Goal: Task Accomplishment & Management: Manage account settings

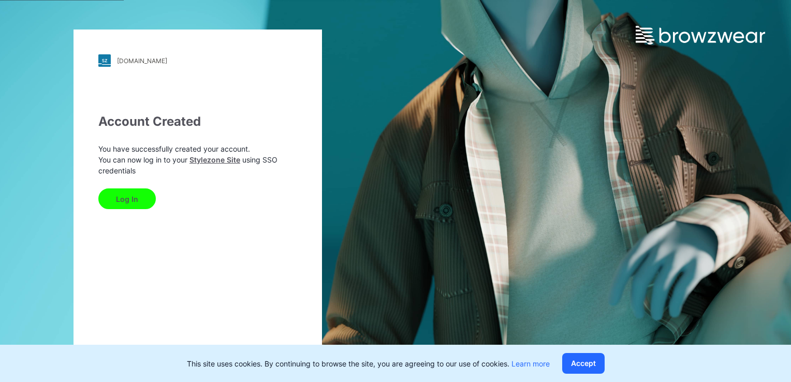
click at [118, 203] on button "Log In" at bounding box center [126, 198] width 57 height 21
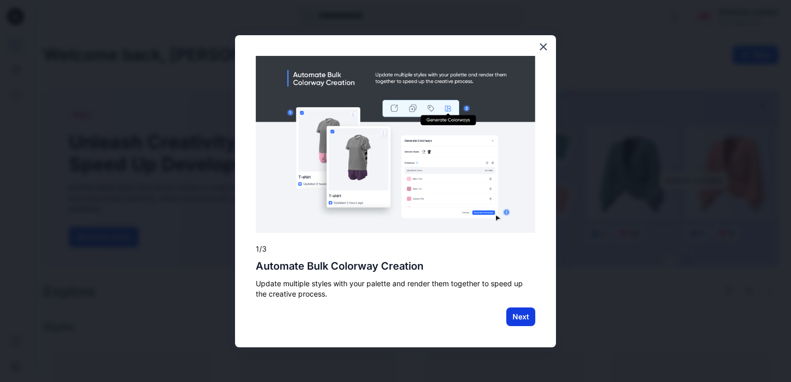
click at [518, 314] on button "Next" at bounding box center [520, 317] width 29 height 19
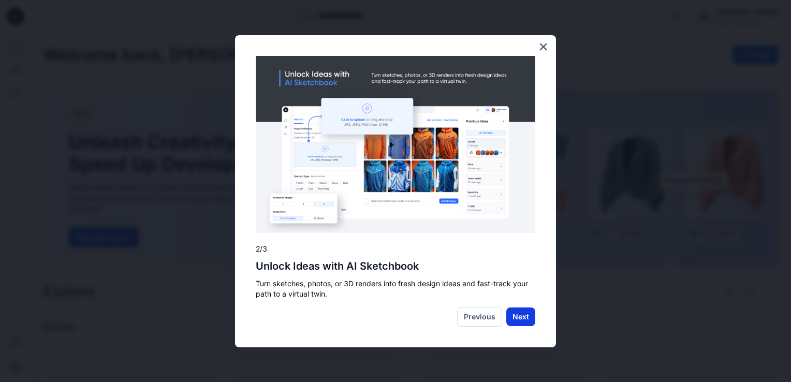
click at [530, 321] on button "Next" at bounding box center [520, 317] width 29 height 19
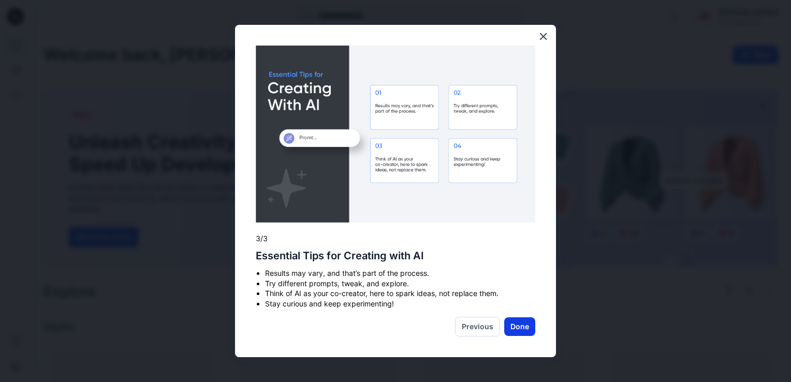
click at [529, 330] on button "Done" at bounding box center [519, 326] width 31 height 19
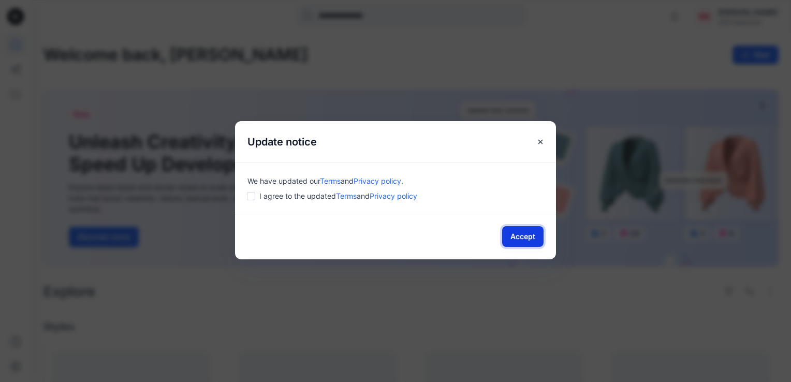
click at [532, 234] on button "Accept" at bounding box center [522, 236] width 41 height 21
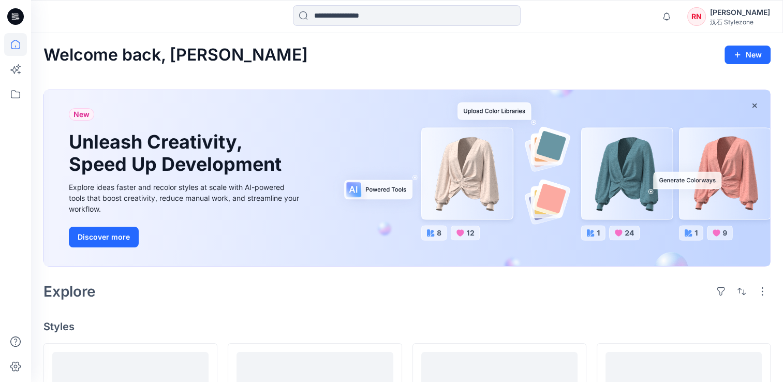
click at [740, 19] on div "汉石 Stylezone" at bounding box center [740, 22] width 60 height 9
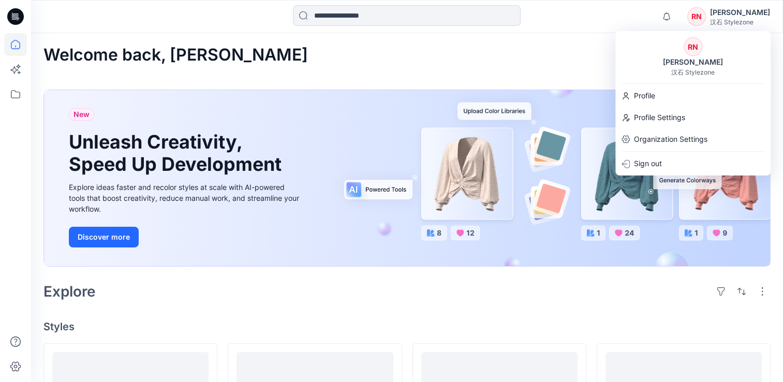
click at [444, 54] on div "Welcome back, Rebekah New" at bounding box center [406, 55] width 727 height 19
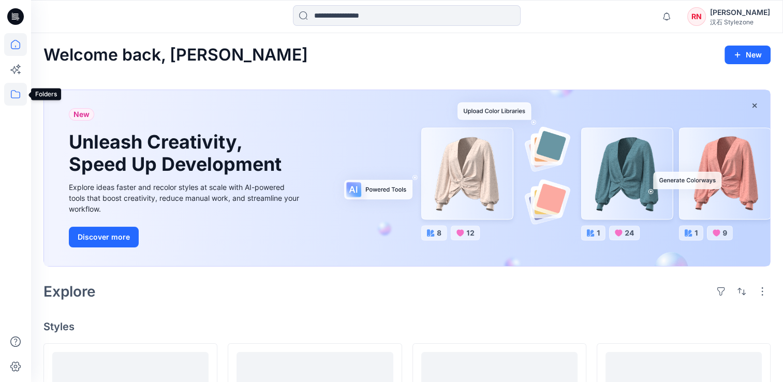
click at [12, 101] on icon at bounding box center [15, 94] width 23 height 23
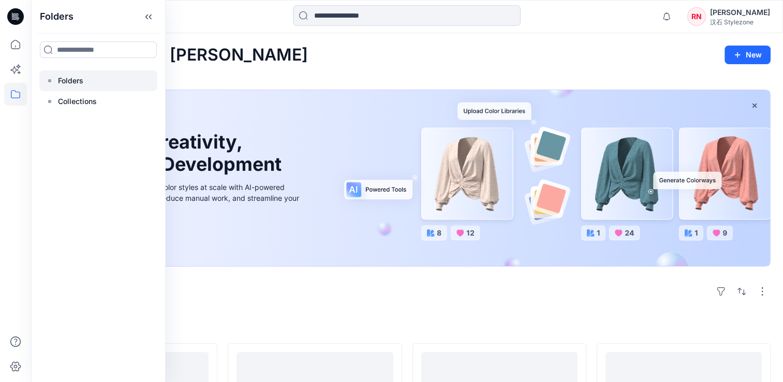
click at [76, 83] on p "Folders" at bounding box center [70, 81] width 25 height 12
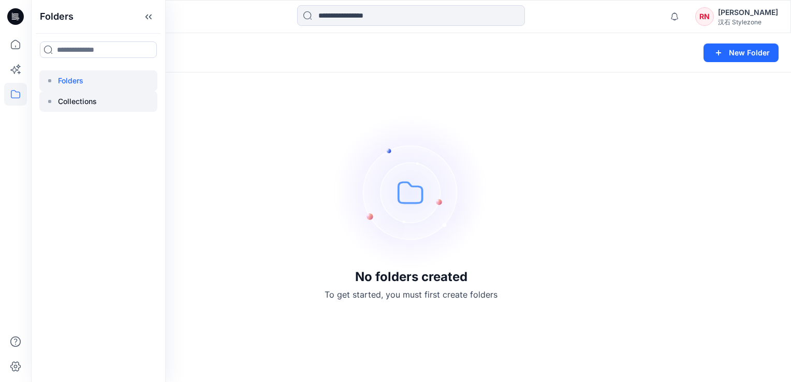
click at [79, 101] on p "Collections" at bounding box center [77, 101] width 39 height 12
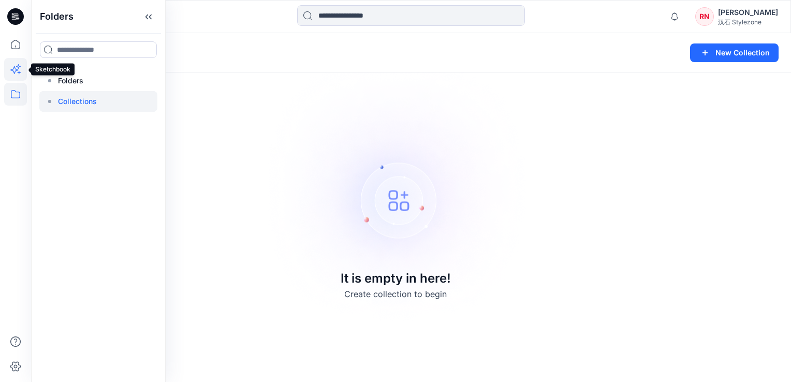
click at [17, 67] on icon at bounding box center [15, 69] width 23 height 23
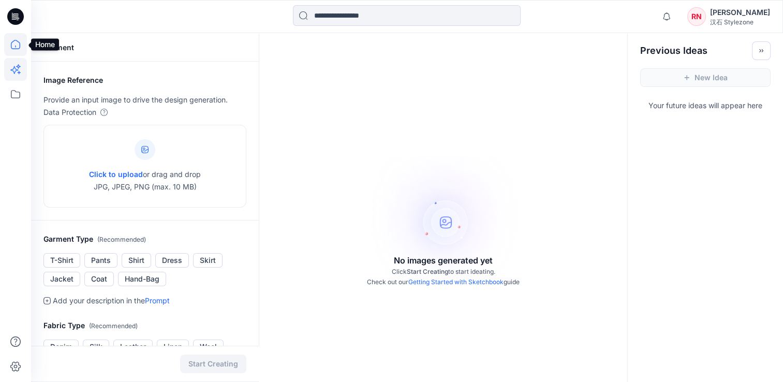
click at [14, 44] on icon at bounding box center [15, 44] width 23 height 23
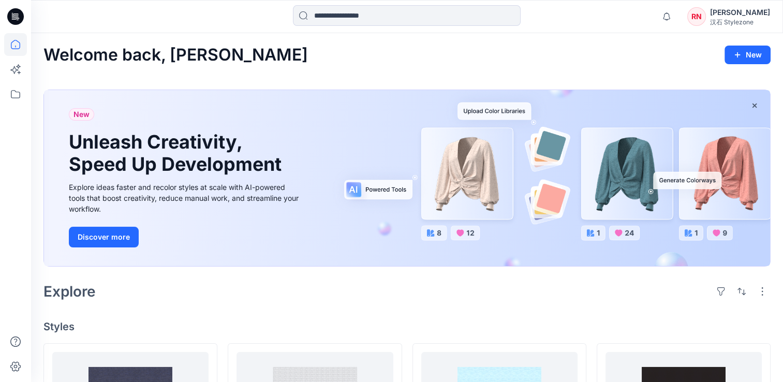
click at [14, 15] on icon at bounding box center [16, 15] width 5 height 1
click at [746, 16] on div "Rebekah Neno" at bounding box center [740, 12] width 60 height 12
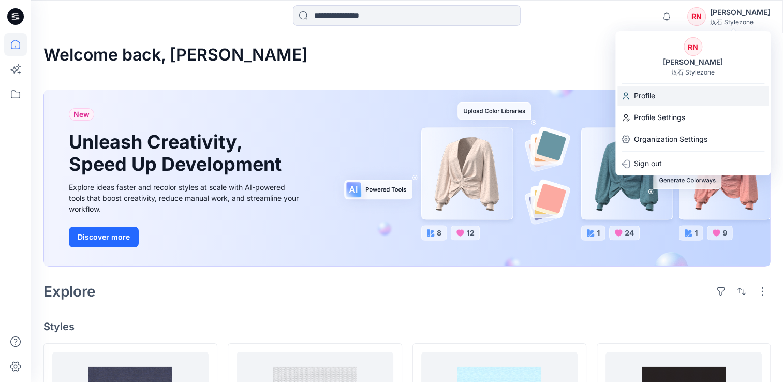
click at [663, 89] on div "Profile" at bounding box center [693, 96] width 151 height 20
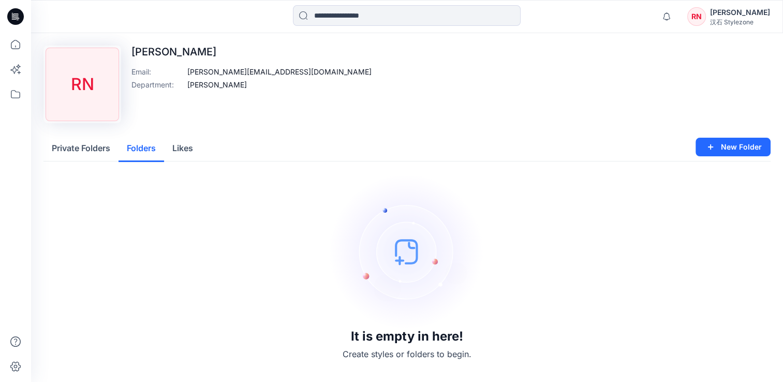
click at [142, 148] on button "Folders" at bounding box center [142, 149] width 46 height 26
click at [193, 150] on button "Likes" at bounding box center [182, 149] width 37 height 26
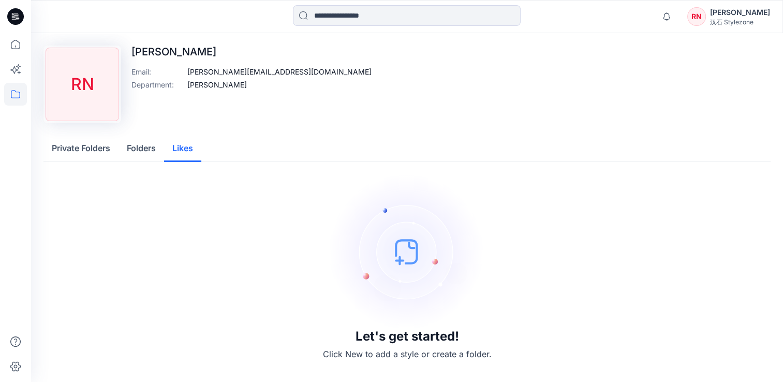
click at [19, 92] on icon at bounding box center [15, 94] width 9 height 8
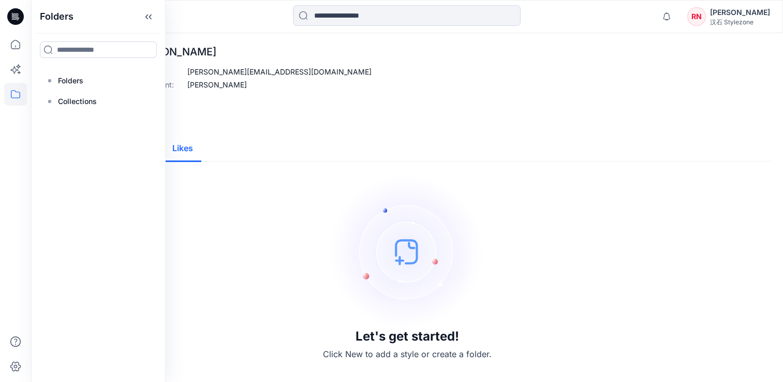
click at [326, 114] on div "Upload Image RN Rebekah Neno Email : rebekah.neno@ros.com Department : Ross Td" at bounding box center [406, 85] width 727 height 78
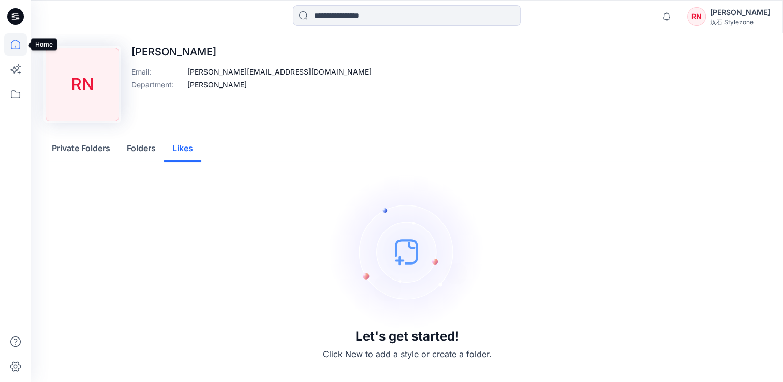
click at [8, 48] on icon at bounding box center [15, 44] width 23 height 23
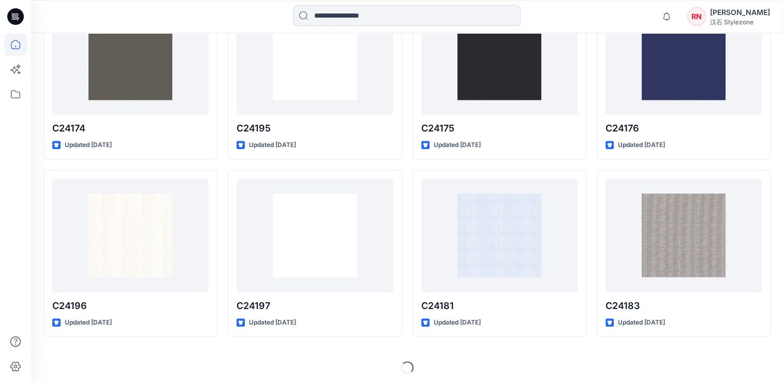
scroll to position [531, 0]
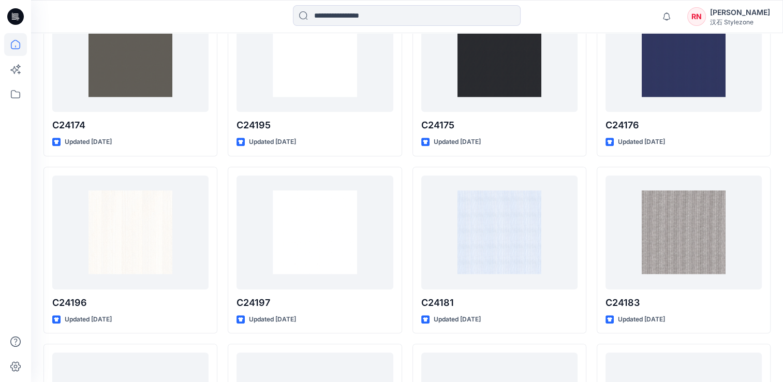
click at [16, 14] on icon at bounding box center [15, 16] width 17 height 17
click at [740, 8] on div "Rebekah Neno" at bounding box center [740, 12] width 60 height 12
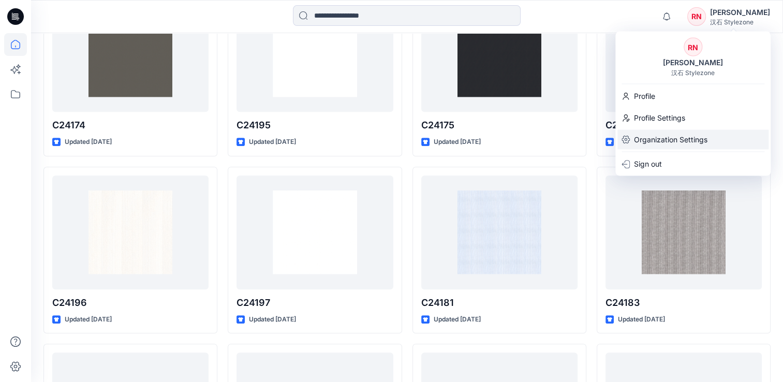
click at [652, 137] on p "Organization Settings" at bounding box center [671, 139] width 74 height 20
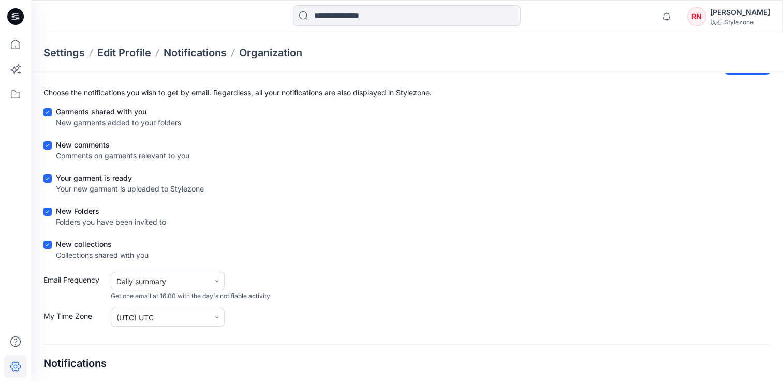
scroll to position [56, 0]
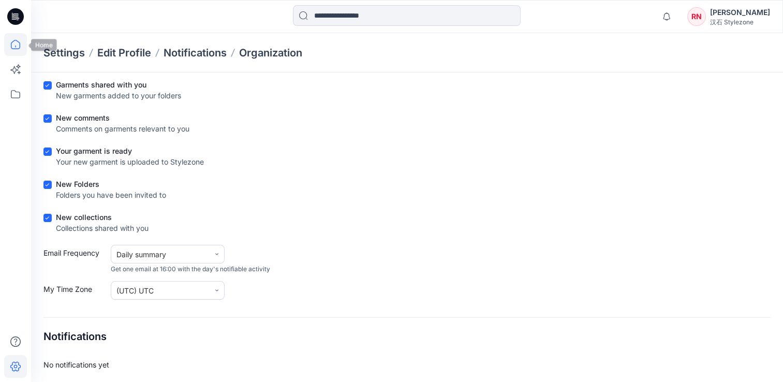
click at [20, 49] on icon at bounding box center [15, 44] width 23 height 23
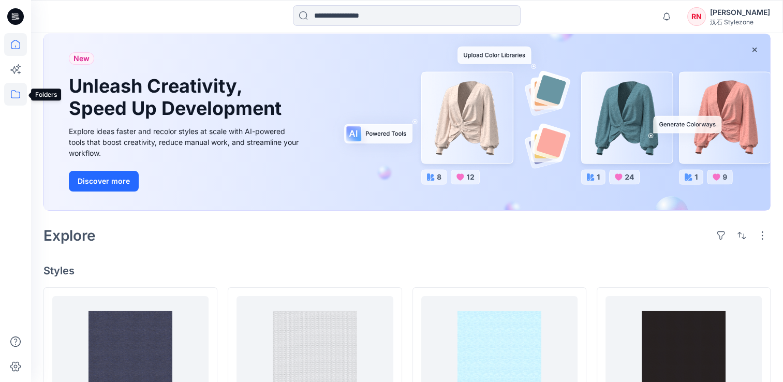
click at [18, 92] on icon at bounding box center [15, 94] width 23 height 23
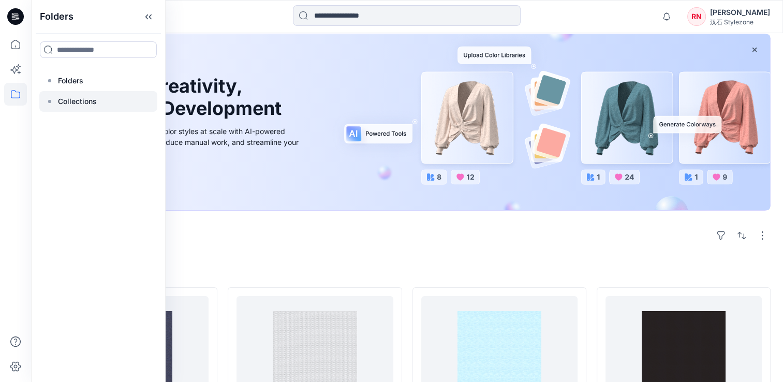
click at [79, 98] on p "Collections" at bounding box center [77, 101] width 39 height 12
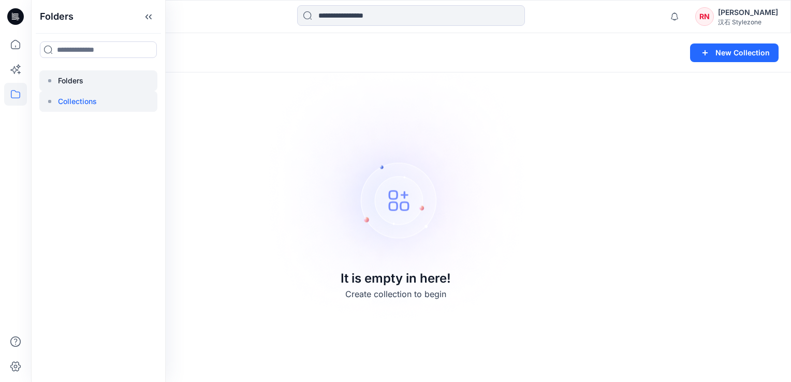
click at [91, 77] on div at bounding box center [98, 80] width 118 height 21
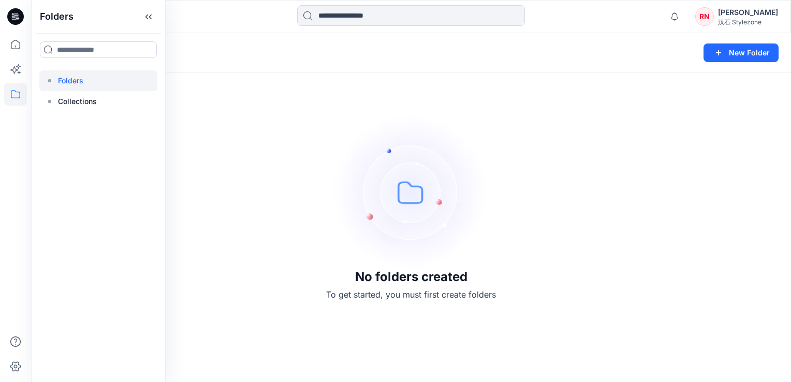
click at [463, 98] on div "No folders created To get started, you must first create folders" at bounding box center [411, 207] width 760 height 349
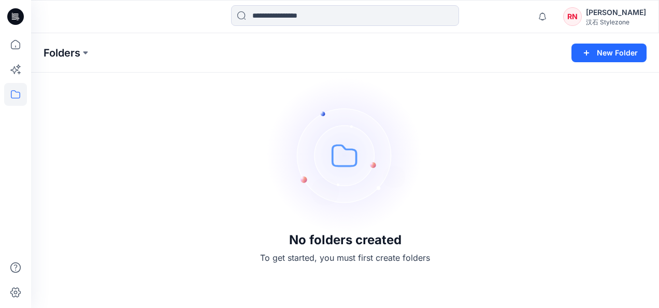
click at [52, 57] on p "Folders" at bounding box center [61, 53] width 37 height 14
click at [77, 52] on p "Folders" at bounding box center [61, 53] width 37 height 14
click at [83, 47] on button at bounding box center [85, 53] width 10 height 14
click at [126, 36] on div "Folders Folders New Folder" at bounding box center [345, 52] width 628 height 39
click at [18, 16] on icon at bounding box center [15, 16] width 17 height 17
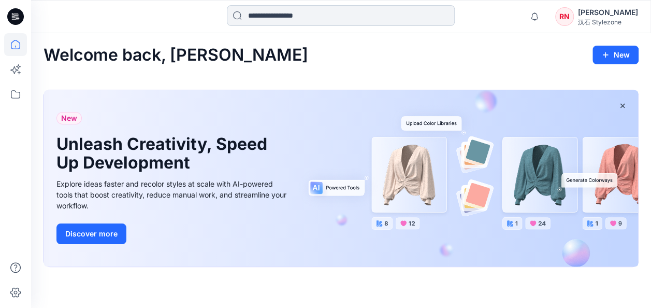
click at [326, 16] on input at bounding box center [341, 15] width 228 height 21
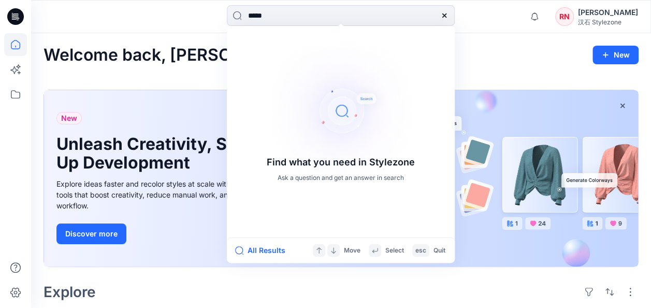
type input "******"
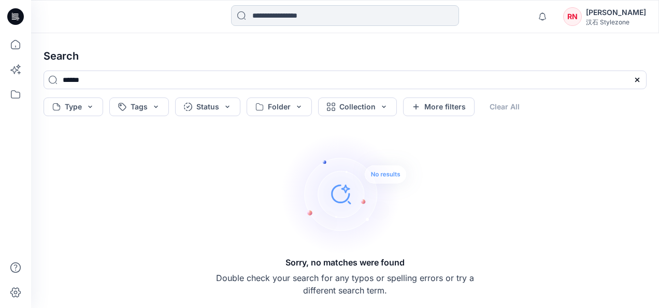
click at [301, 14] on input at bounding box center [345, 15] width 228 height 21
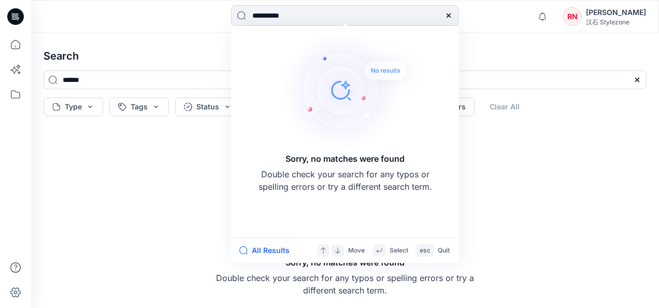
type input "**********"
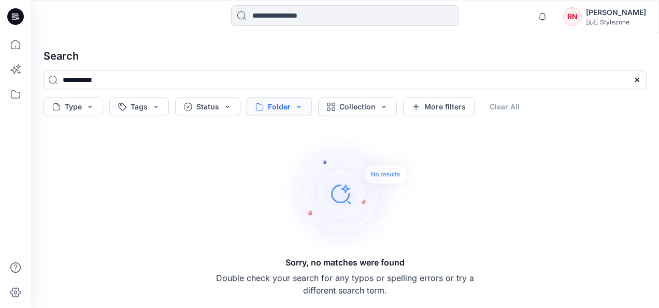
click at [263, 106] on button "Folder" at bounding box center [278, 106] width 65 height 19
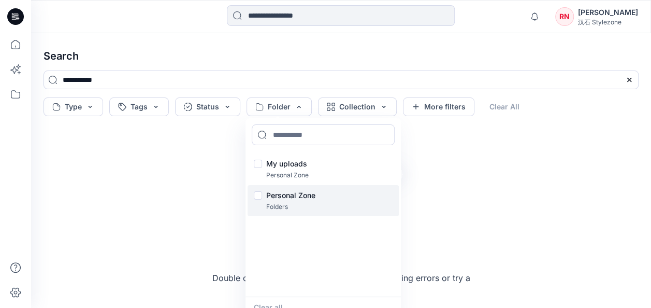
click at [282, 201] on p "Folders" at bounding box center [277, 206] width 22 height 11
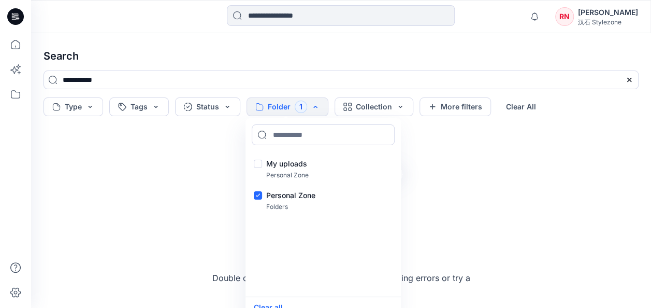
click at [373, 41] on h4 "Search" at bounding box center [340, 55] width 611 height 29
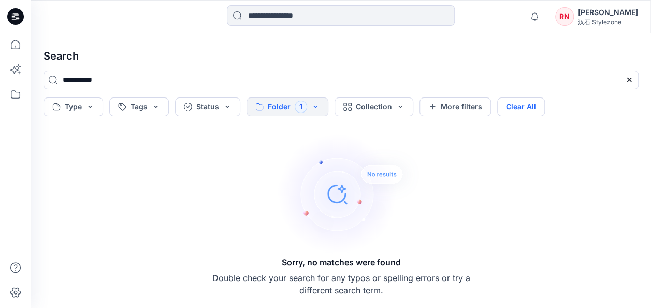
click at [512, 106] on button "Clear All" at bounding box center [521, 106] width 48 height 19
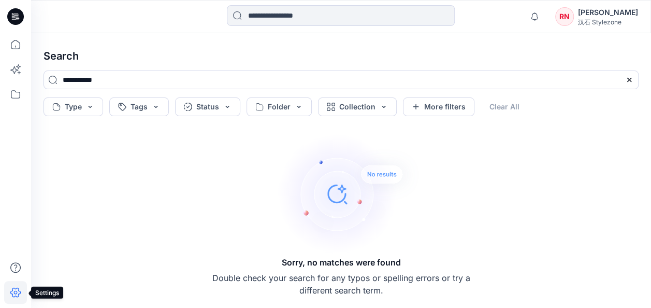
click at [17, 290] on icon at bounding box center [15, 292] width 23 height 23
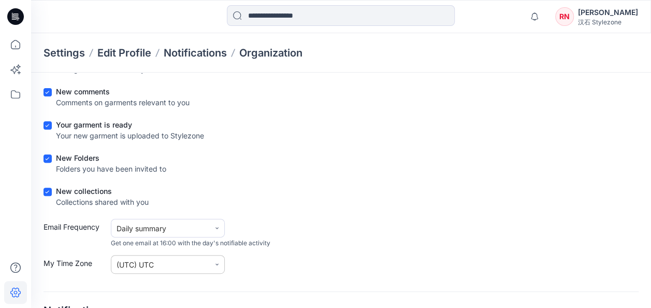
scroll to position [130, 0]
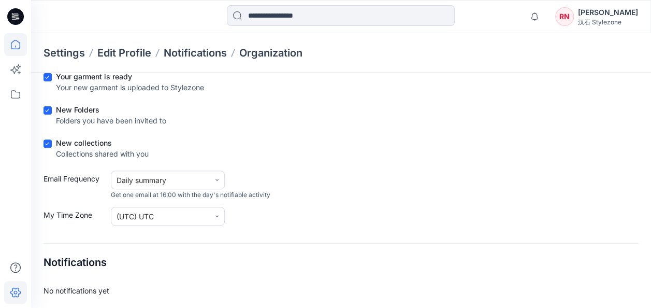
click at [16, 43] on icon at bounding box center [15, 44] width 23 height 23
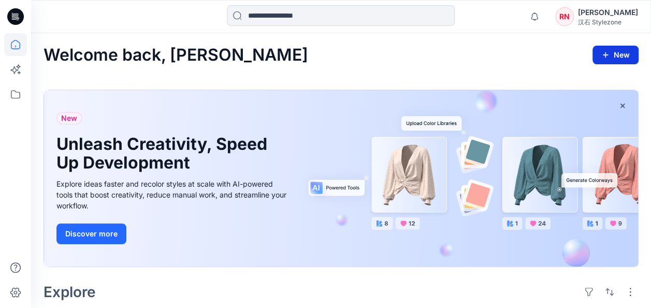
click at [602, 53] on icon "button" at bounding box center [605, 55] width 8 height 8
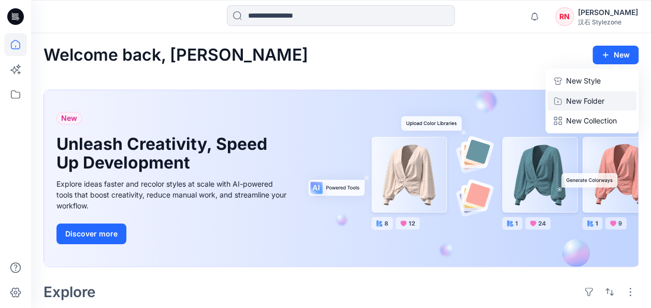
click at [568, 97] on p "New Folder" at bounding box center [585, 100] width 38 height 11
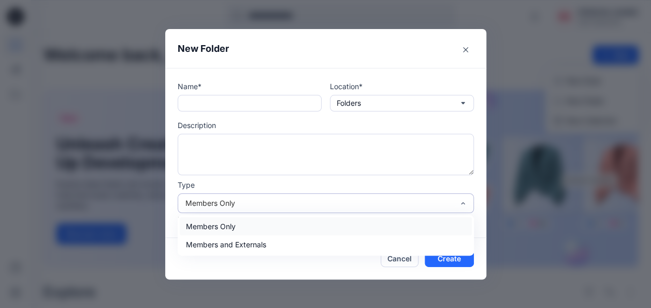
click at [310, 210] on div "Members Only" at bounding box center [326, 203] width 296 height 20
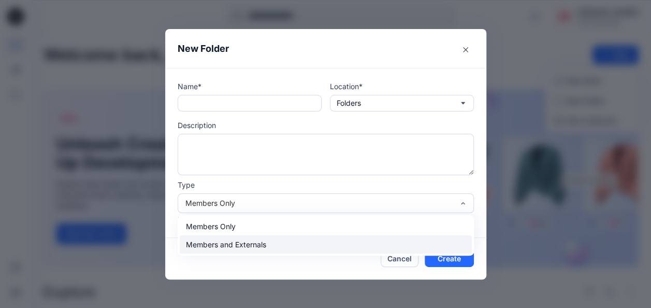
click at [270, 246] on div "Members and Externals" at bounding box center [326, 244] width 292 height 18
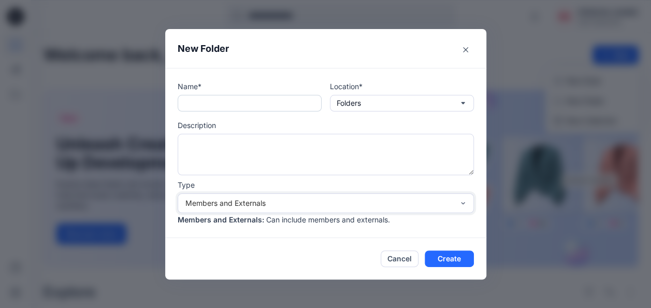
click at [222, 107] on input "text" at bounding box center [250, 103] width 144 height 17
type input "**********"
click at [367, 104] on button "Folders" at bounding box center [402, 103] width 144 height 17
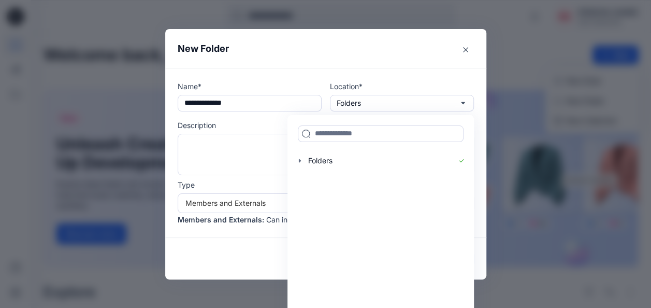
click at [391, 69] on div "**********" at bounding box center [325, 153] width 321 height 170
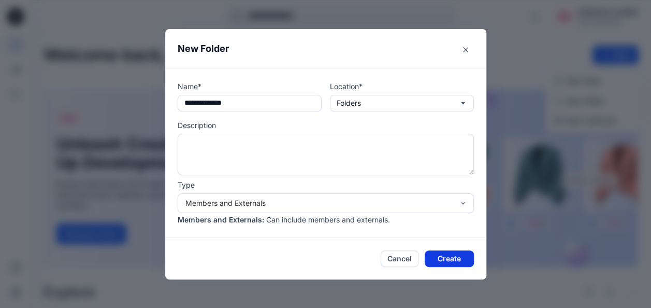
click at [450, 259] on button "Create" at bounding box center [449, 258] width 49 height 17
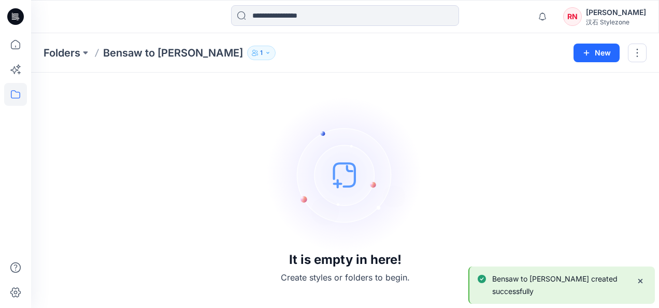
click at [247, 51] on button "1" at bounding box center [261, 53] width 28 height 14
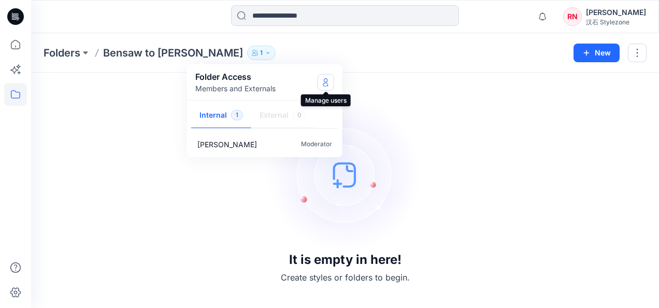
click at [329, 81] on icon "Manage Users" at bounding box center [326, 82] width 8 height 8
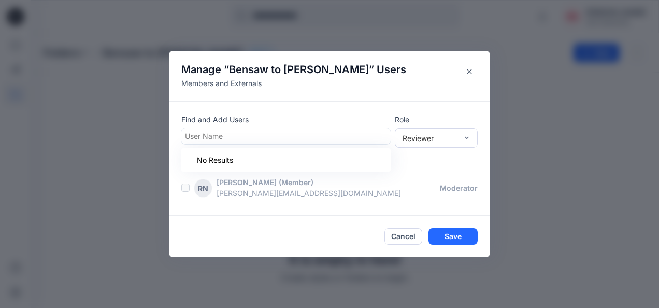
click at [282, 134] on div at bounding box center [286, 135] width 202 height 13
type input "*****"
drag, startPoint x: 231, startPoint y: 136, endPoint x: 156, endPoint y: 133, distance: 74.6
click at [156, 133] on div "Manage “ Bensaw to Ross ” Users Members and Externals Find and Add Users User N…" at bounding box center [329, 154] width 659 height 308
click at [442, 138] on div "Reviewer" at bounding box center [429, 138] width 55 height 11
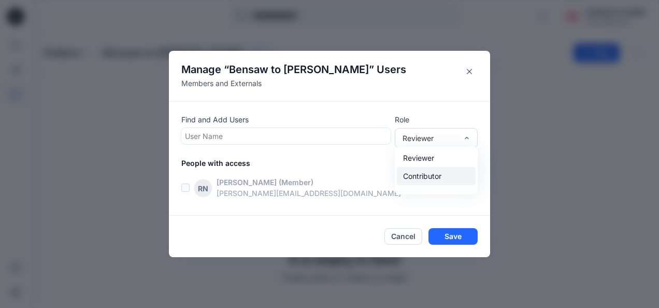
click at [429, 174] on div "Contributor" at bounding box center [436, 176] width 79 height 18
click at [323, 139] on div at bounding box center [286, 135] width 202 height 13
click at [302, 137] on div at bounding box center [286, 135] width 202 height 13
paste input "**********"
type input "**********"
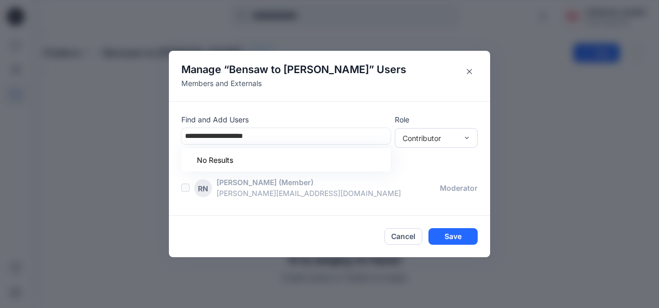
click at [189, 134] on input "**********" at bounding box center [231, 135] width 92 height 11
drag, startPoint x: 290, startPoint y: 136, endPoint x: 170, endPoint y: 121, distance: 121.0
click at [170, 121] on div "Find and Add Users User Name Role Contributor People with access RN Rebekah Nen…" at bounding box center [329, 158] width 321 height 114
type input "*******"
click at [467, 73] on icon "Close" at bounding box center [469, 71] width 5 height 5
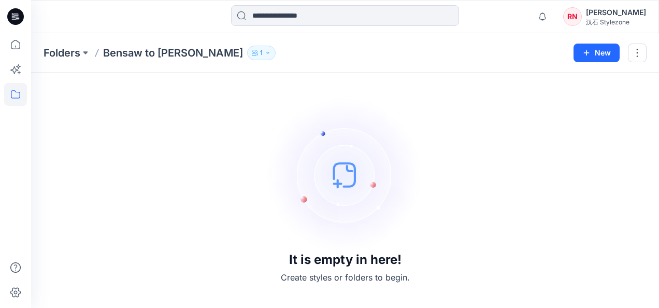
click at [511, 130] on div "It is empty in here! Create styles or folders to begin." at bounding box center [344, 190] width 603 height 210
click at [7, 39] on icon at bounding box center [15, 44] width 23 height 23
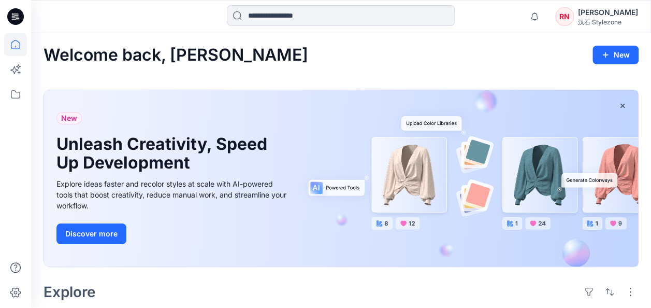
click at [610, 17] on div "Rebekah Neno" at bounding box center [608, 12] width 60 height 12
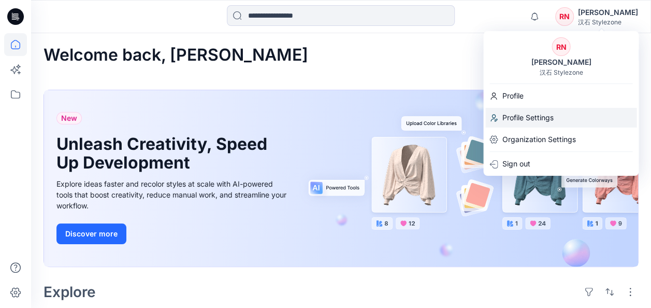
click at [564, 123] on div "Profile Settings" at bounding box center [560, 118] width 151 height 20
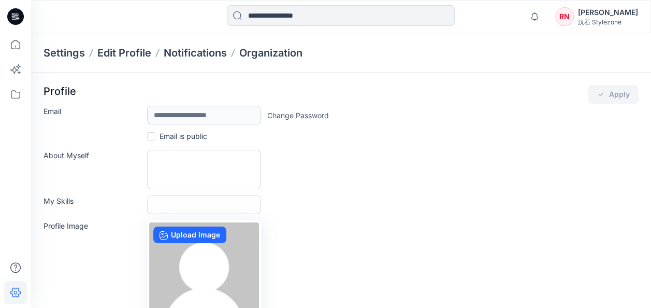
click at [616, 16] on div "Rebekah Neno" at bounding box center [608, 12] width 60 height 12
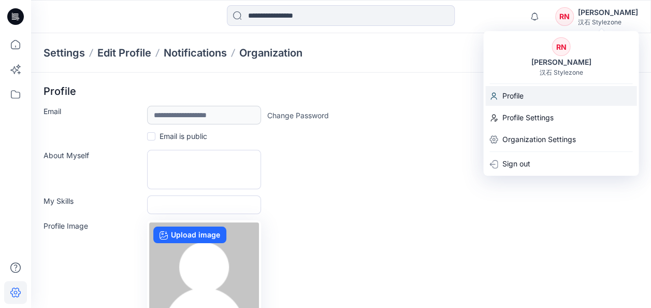
click at [517, 95] on p "Profile" at bounding box center [512, 96] width 21 height 20
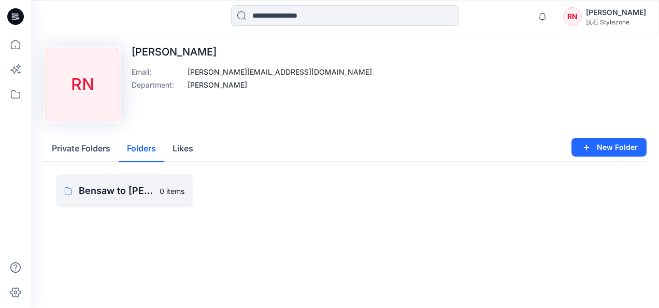
click at [142, 143] on button "Folders" at bounding box center [142, 149] width 46 height 26
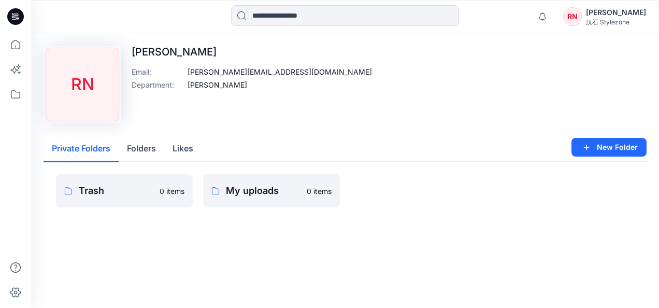
click at [66, 145] on button "Private Folders" at bounding box center [80, 149] width 75 height 26
click at [17, 42] on icon at bounding box center [15, 44] width 23 height 23
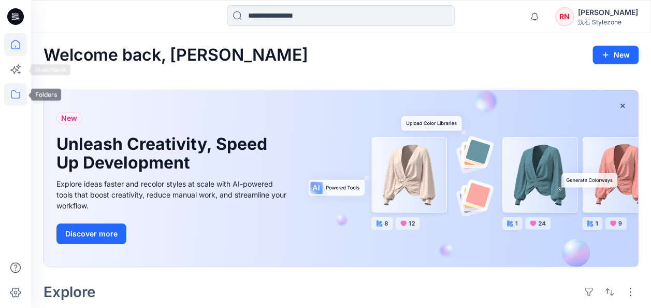
click at [20, 89] on icon at bounding box center [15, 94] width 23 height 23
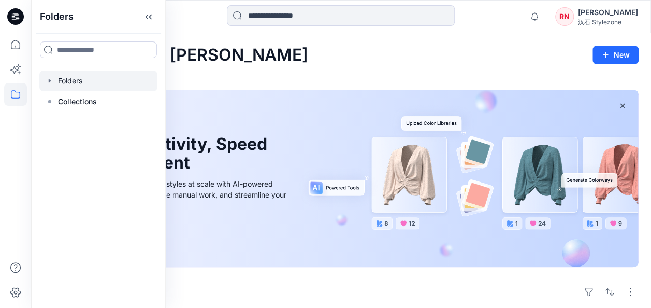
click at [94, 83] on div at bounding box center [98, 80] width 118 height 21
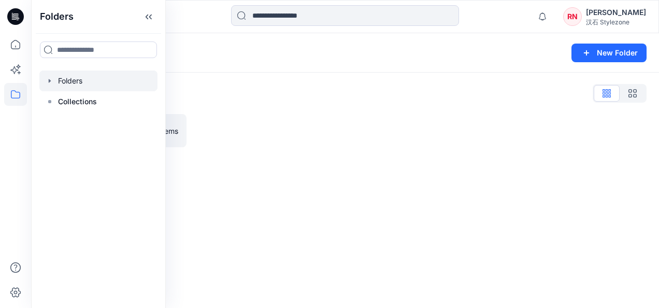
click at [319, 47] on div "Folders" at bounding box center [304, 53] width 522 height 14
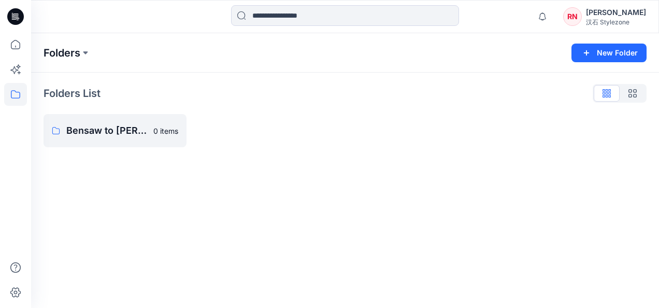
click at [64, 57] on p "Folders" at bounding box center [61, 53] width 37 height 14
click at [293, 13] on input at bounding box center [345, 15] width 228 height 21
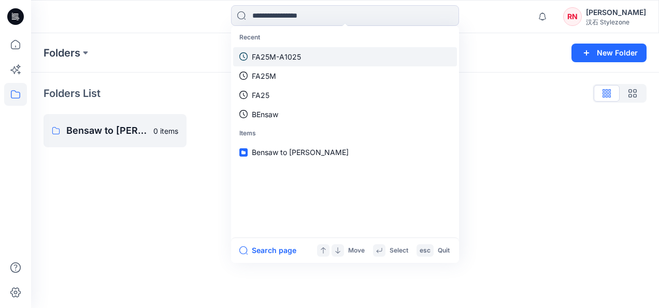
click at [316, 57] on link "FA25M-A1025" at bounding box center [345, 56] width 224 height 19
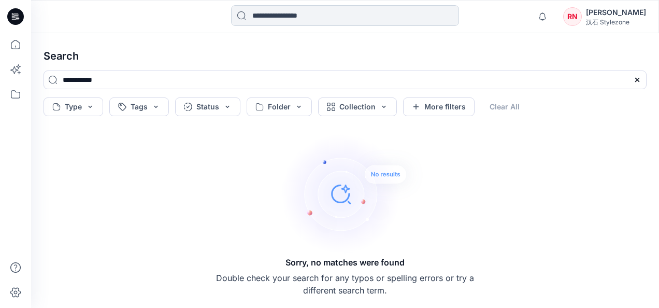
click at [292, 17] on input at bounding box center [345, 15] width 228 height 21
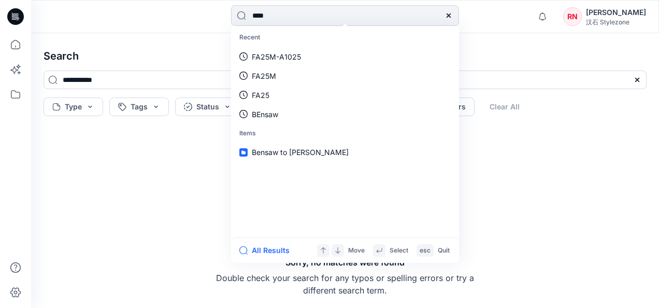
type input "*****"
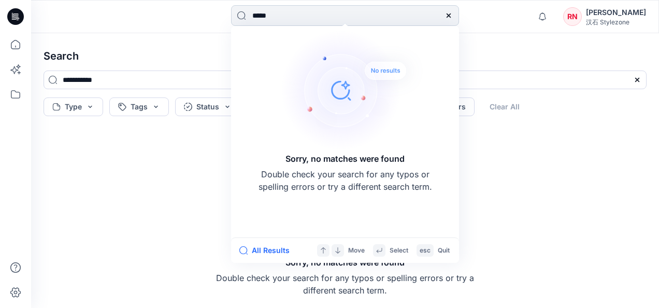
type input "*****"
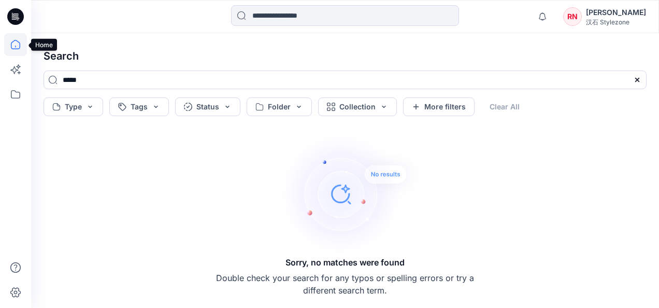
drag, startPoint x: 12, startPoint y: 39, endPoint x: 19, endPoint y: 40, distance: 6.2
click at [12, 39] on icon at bounding box center [15, 44] width 23 height 23
